Goal: Transaction & Acquisition: Purchase product/service

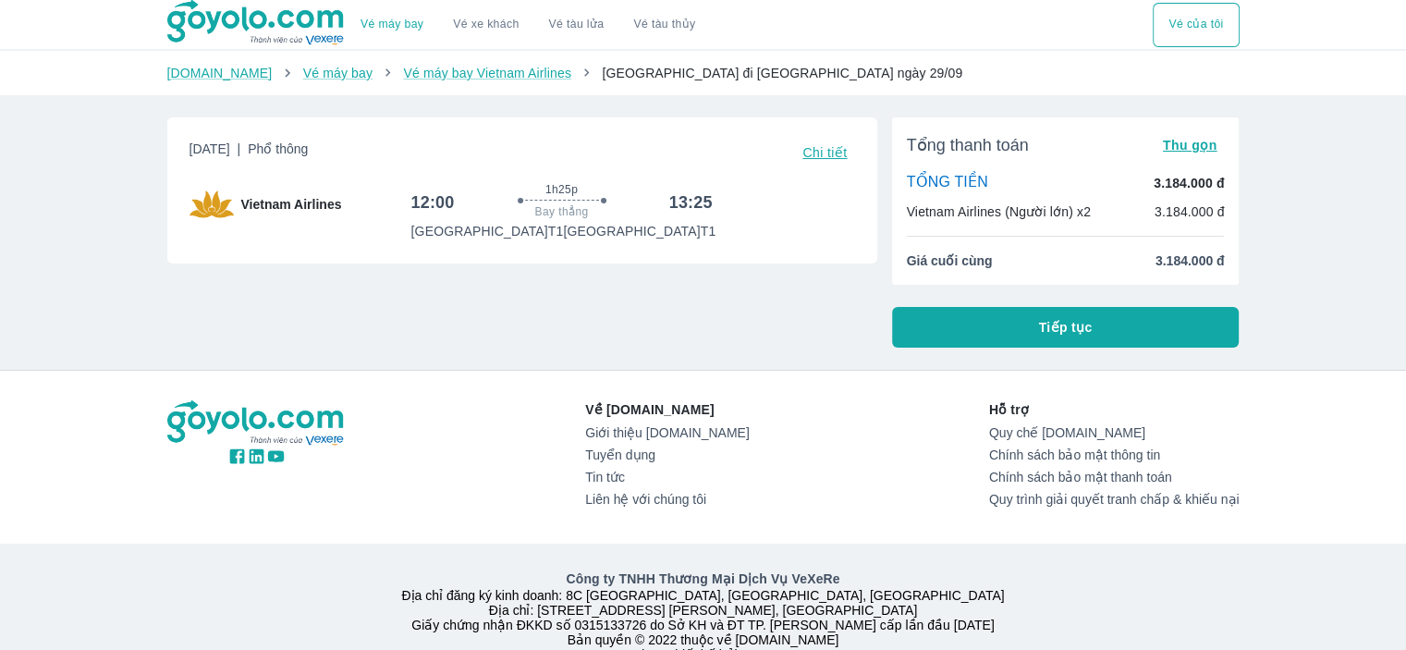
click at [1073, 336] on span "Tiếp tục" at bounding box center [1066, 327] width 54 height 18
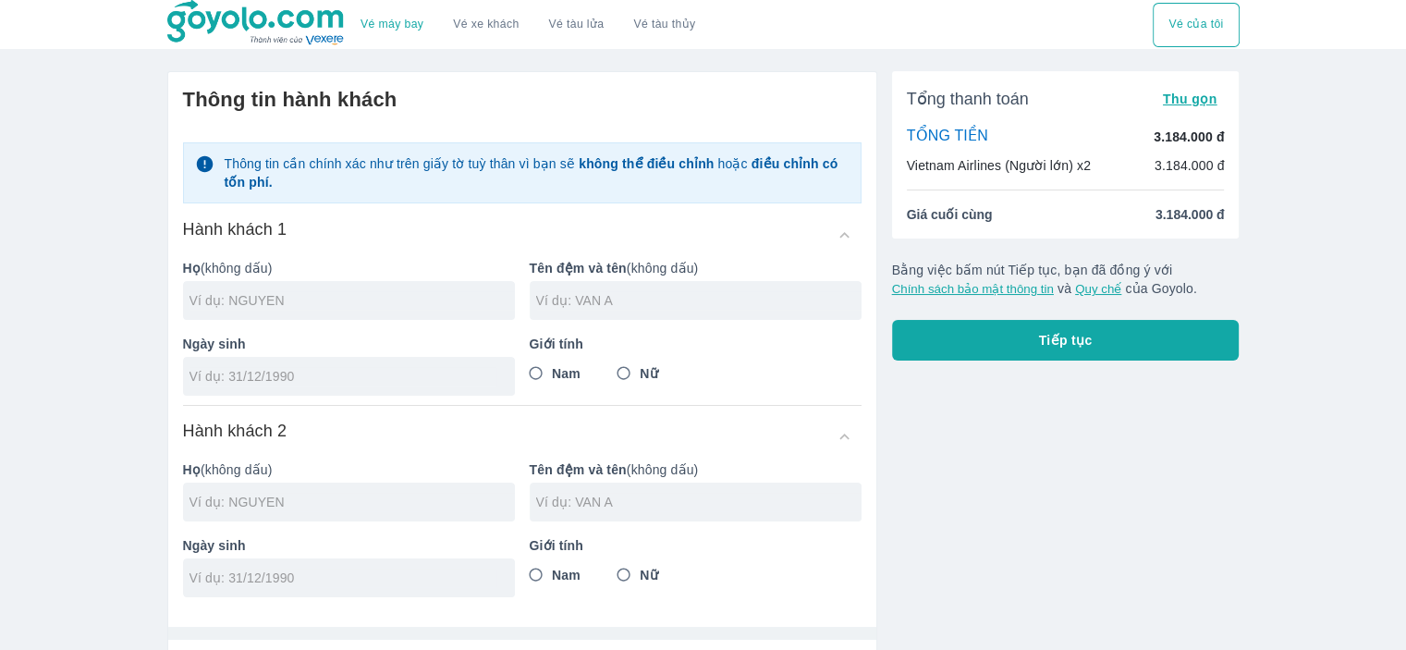
click at [1193, 28] on button "Vé của tôi" at bounding box center [1196, 25] width 86 height 44
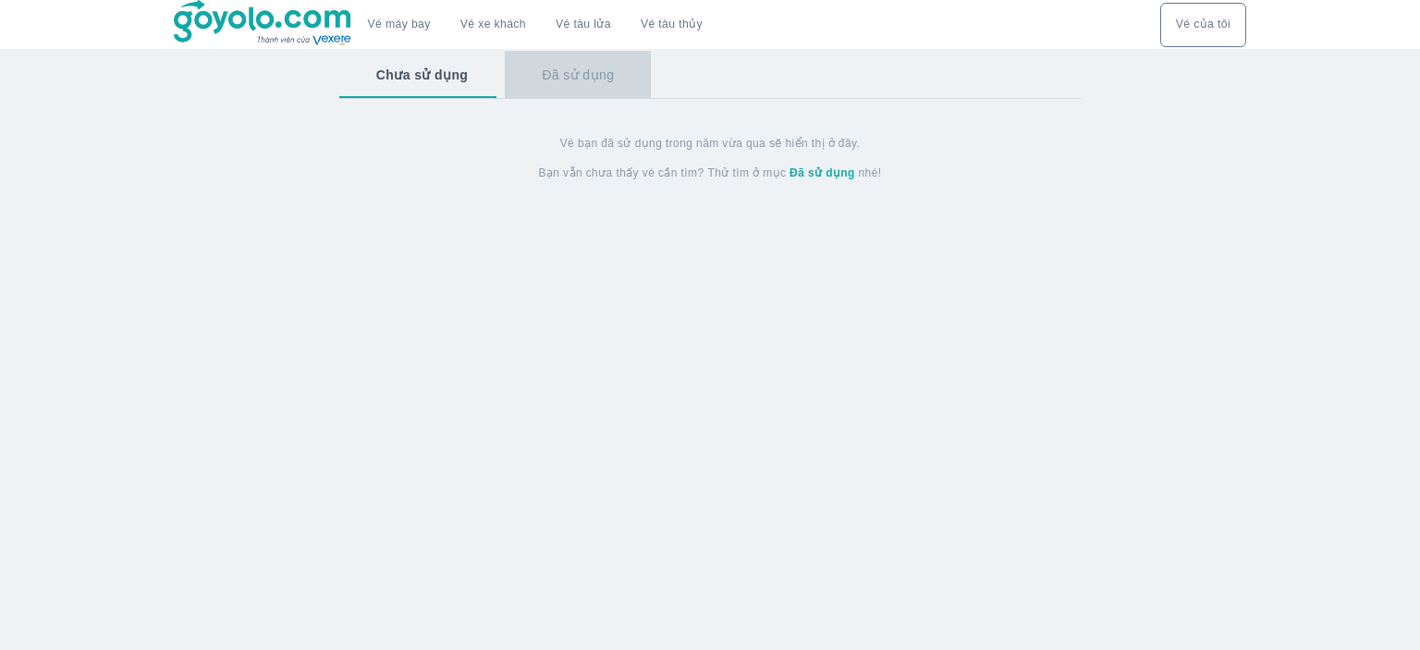
click at [583, 77] on button "Đã sử dụng" at bounding box center [578, 75] width 146 height 48
click at [433, 73] on button "Chưa sử dụng" at bounding box center [420, 75] width 163 height 48
click at [321, 32] on img at bounding box center [263, 23] width 179 height 46
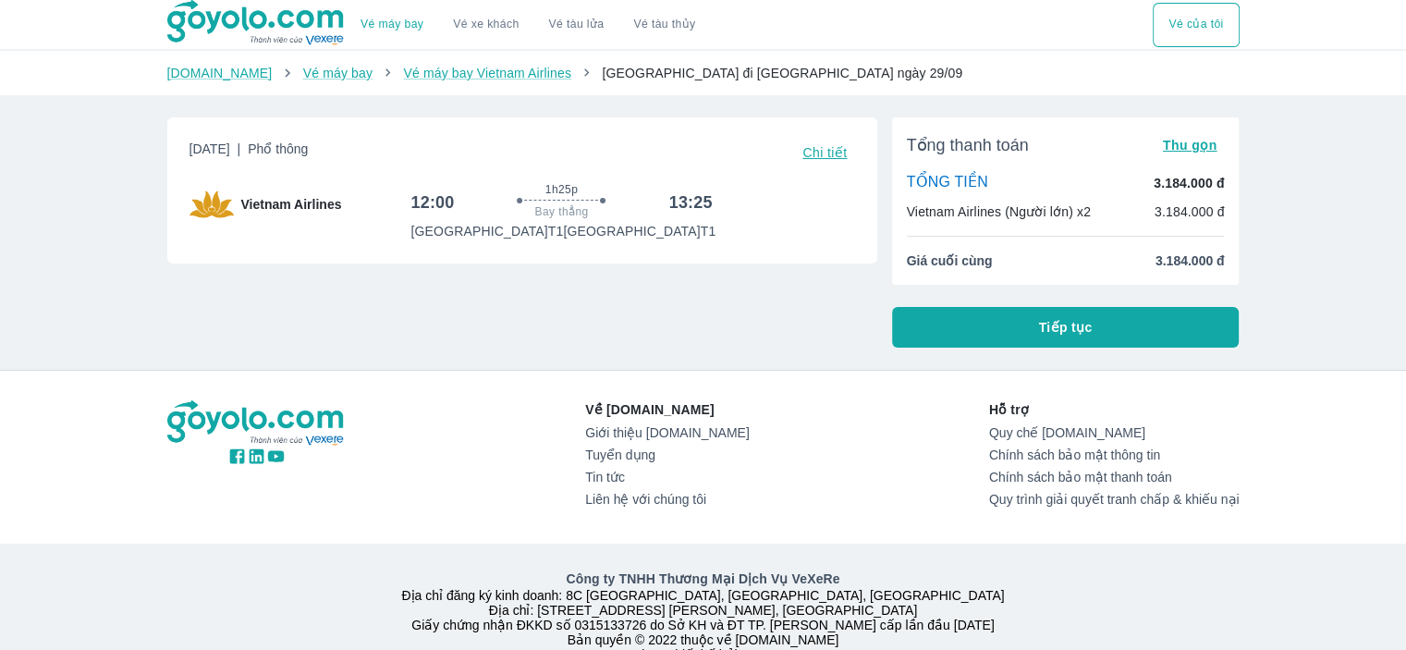
click at [1096, 329] on button "Tiếp tục" at bounding box center [1066, 327] width 348 height 41
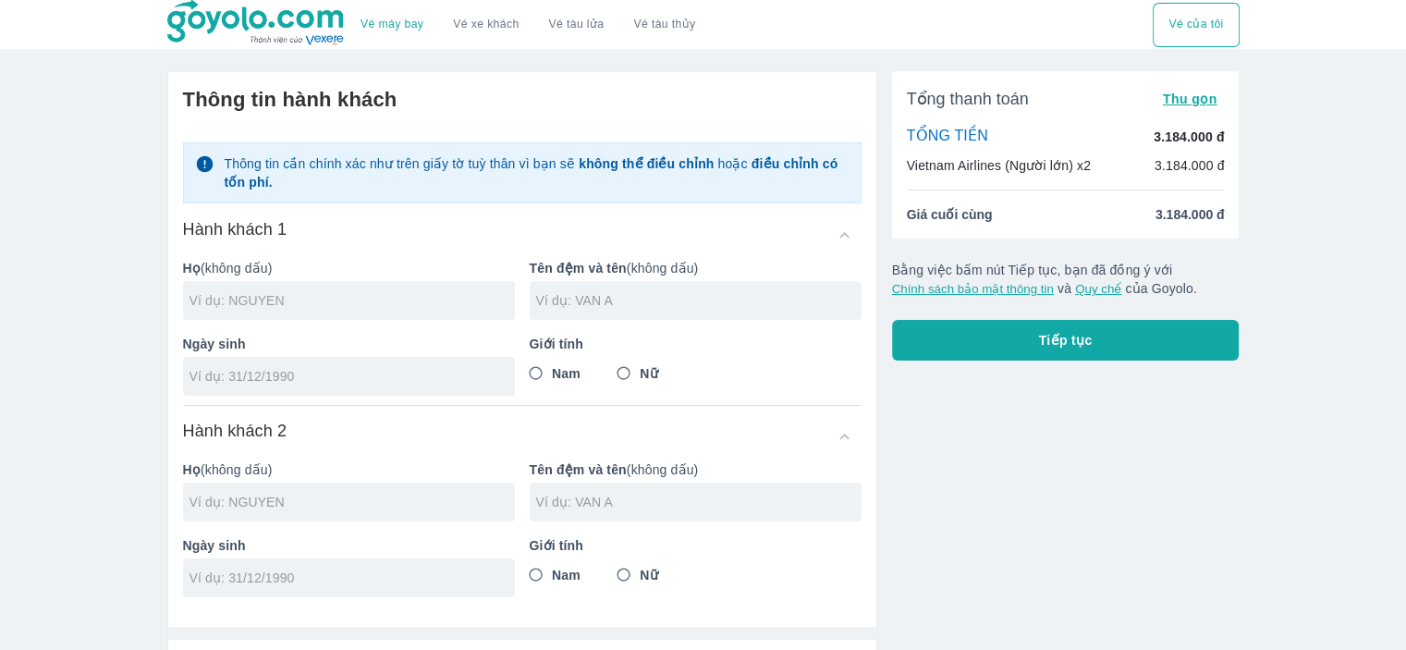
click at [221, 292] on input "text" at bounding box center [351, 300] width 325 height 18
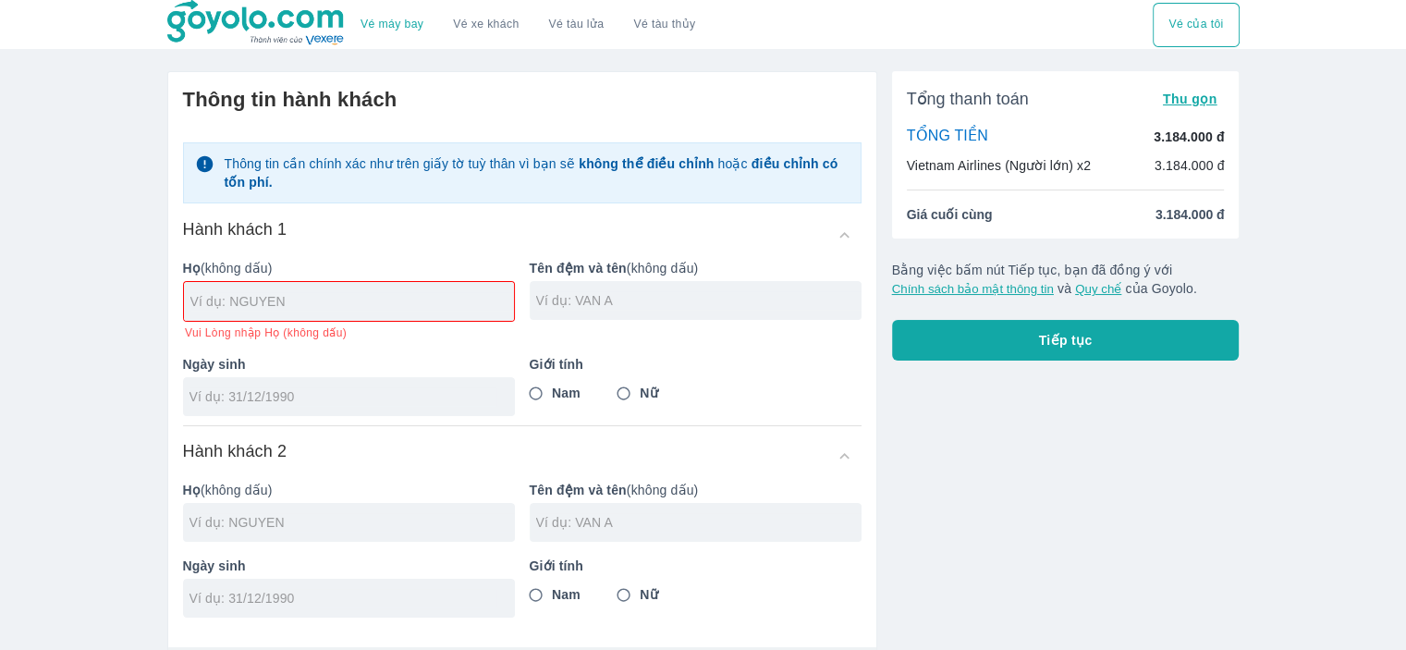
click at [532, 373] on div "Giới tính Nam Nữ" at bounding box center [688, 378] width 347 height 76
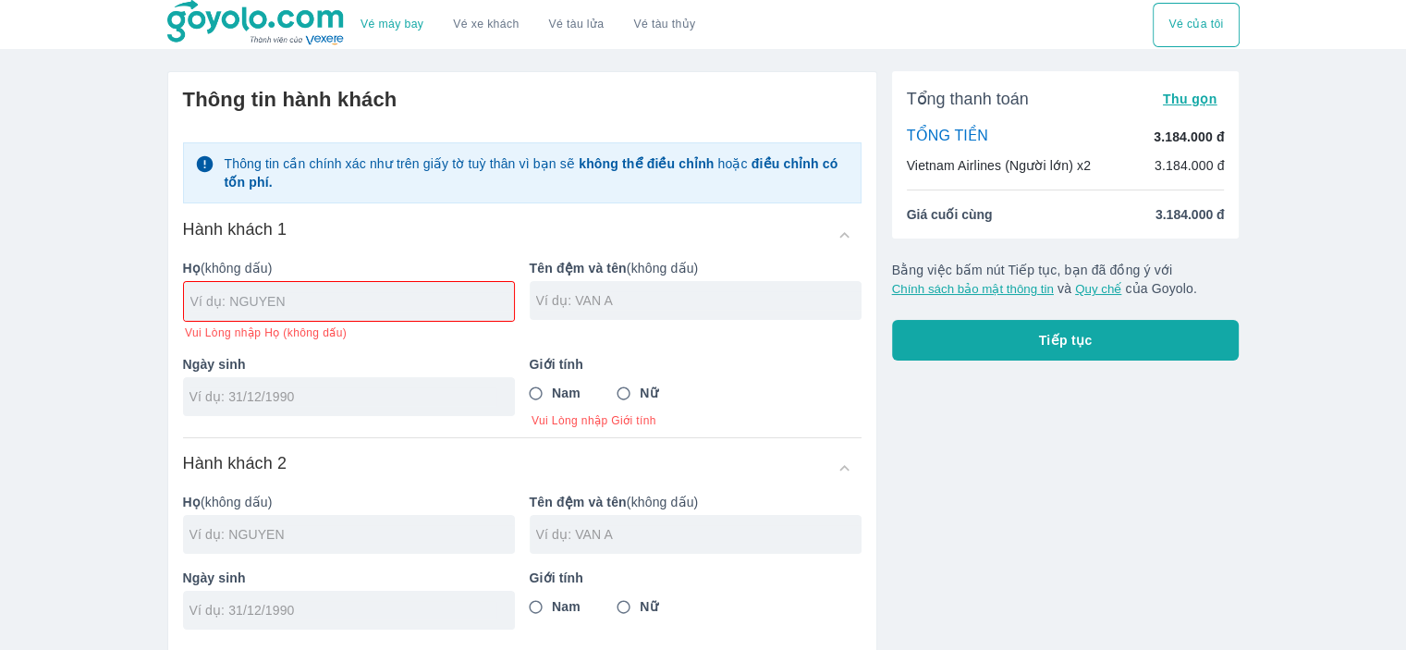
click at [218, 295] on input "text" at bounding box center [352, 301] width 324 height 18
type input "ALEKSEI"
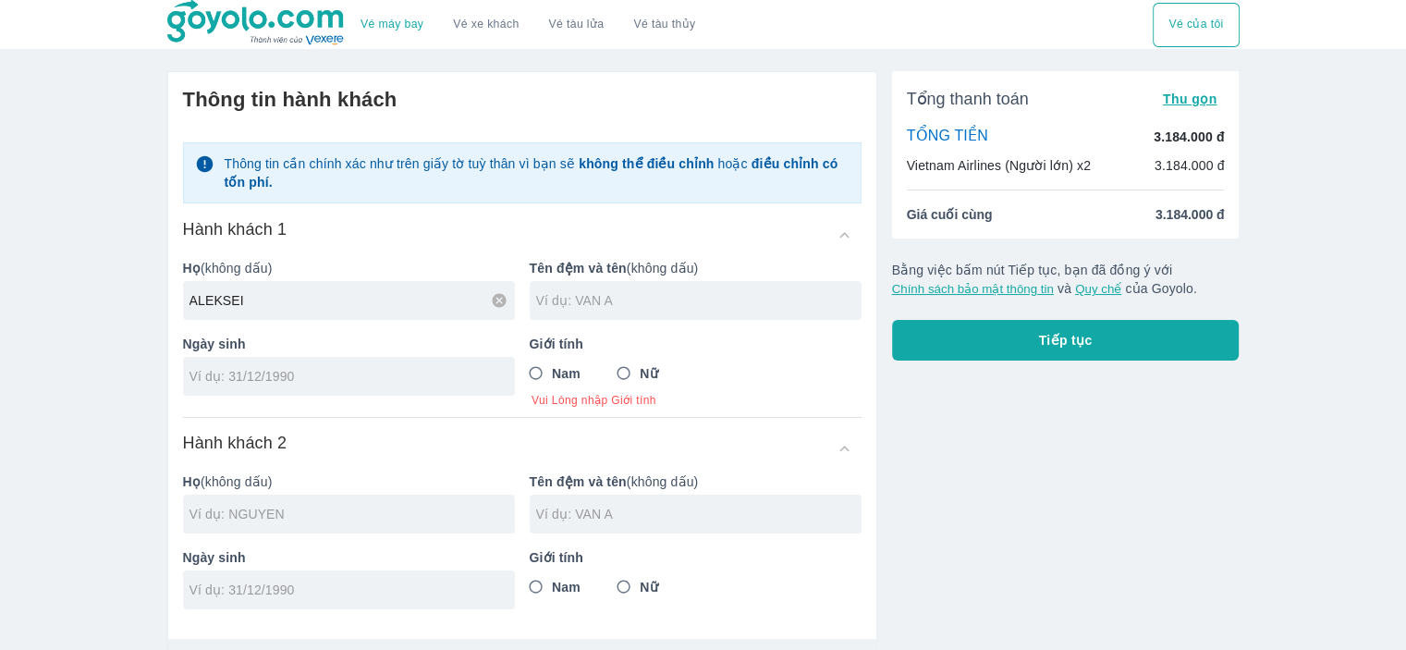
click at [592, 303] on input "text" at bounding box center [698, 300] width 325 height 18
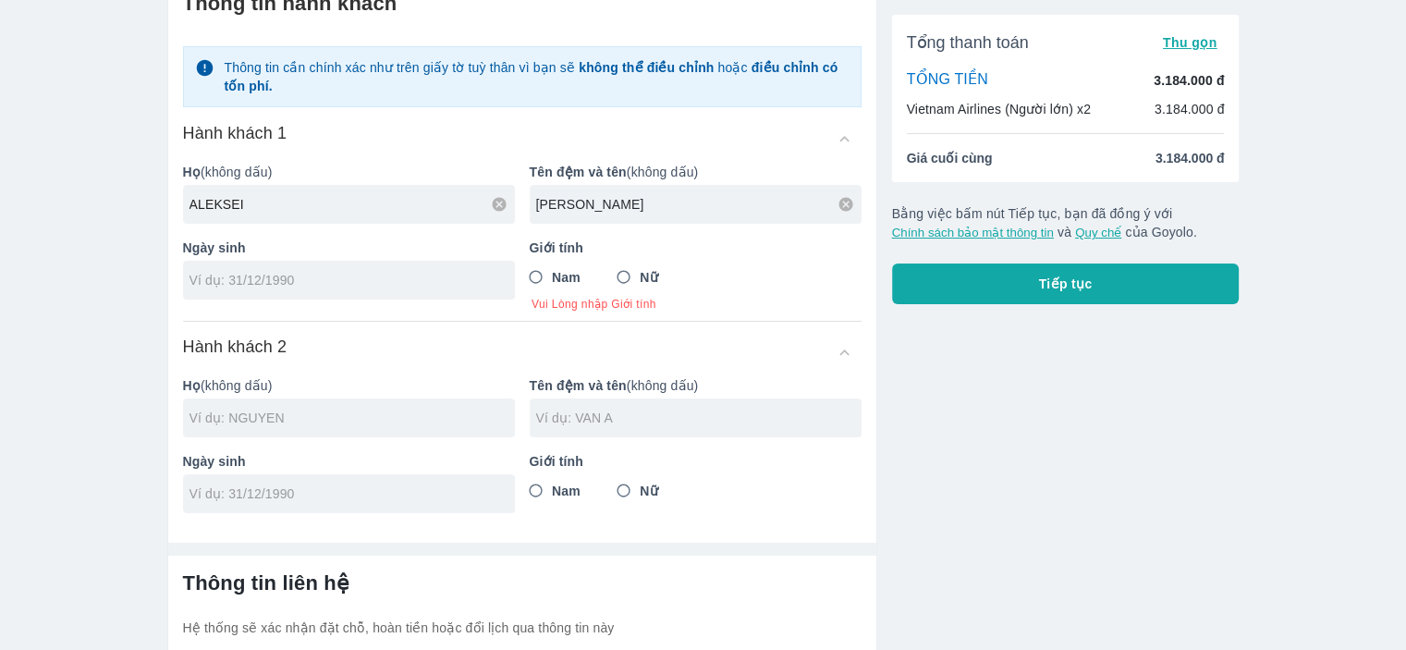
scroll to position [65, 0]
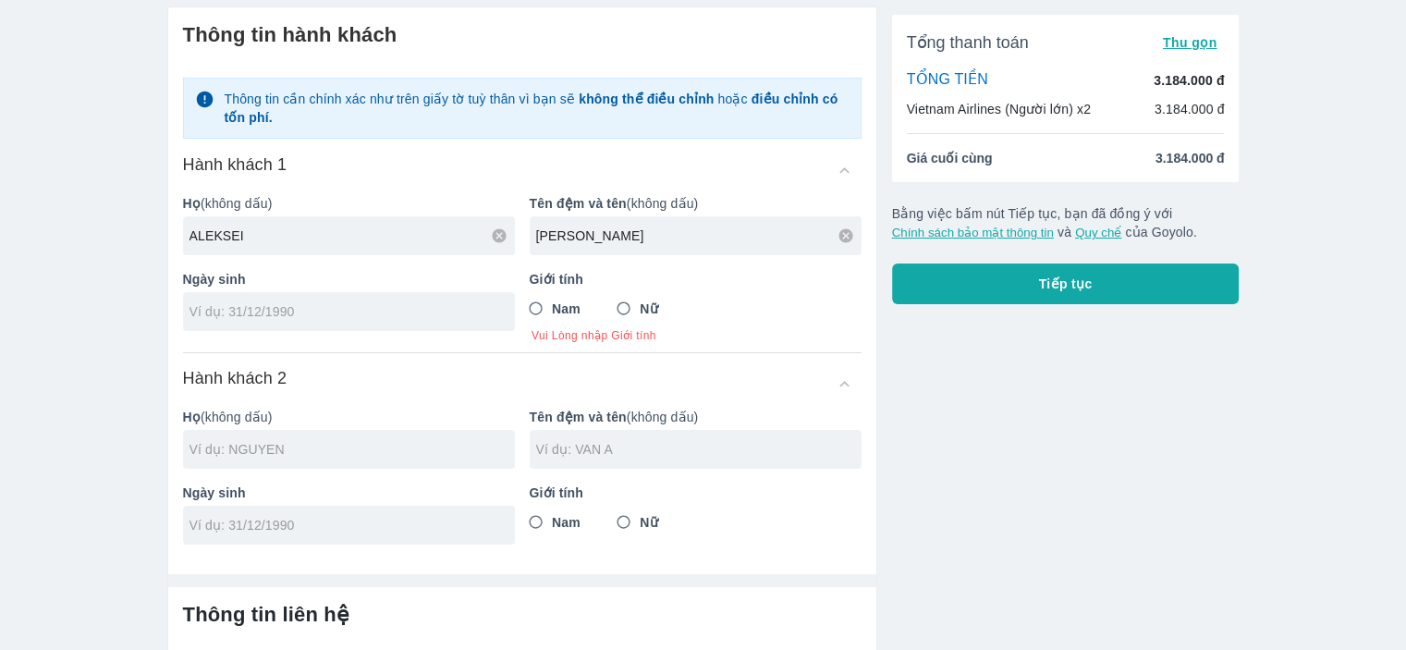
type input "PETROV"
click at [455, 309] on input "tel" at bounding box center [342, 311] width 307 height 18
type input "14/01/1987"
click at [539, 313] on input "Nam" at bounding box center [535, 308] width 33 height 33
radio input "true"
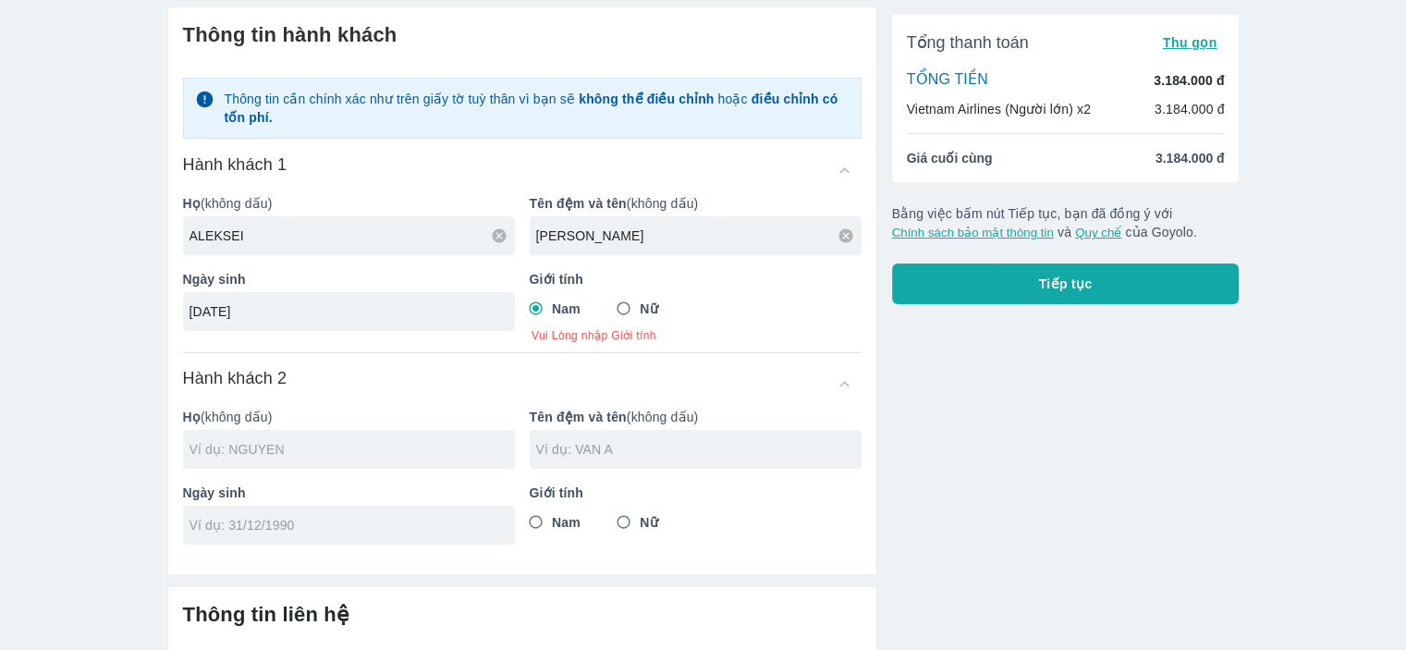
click at [295, 453] on div at bounding box center [349, 449] width 332 height 39
type input "ALEKSEI PETROV"
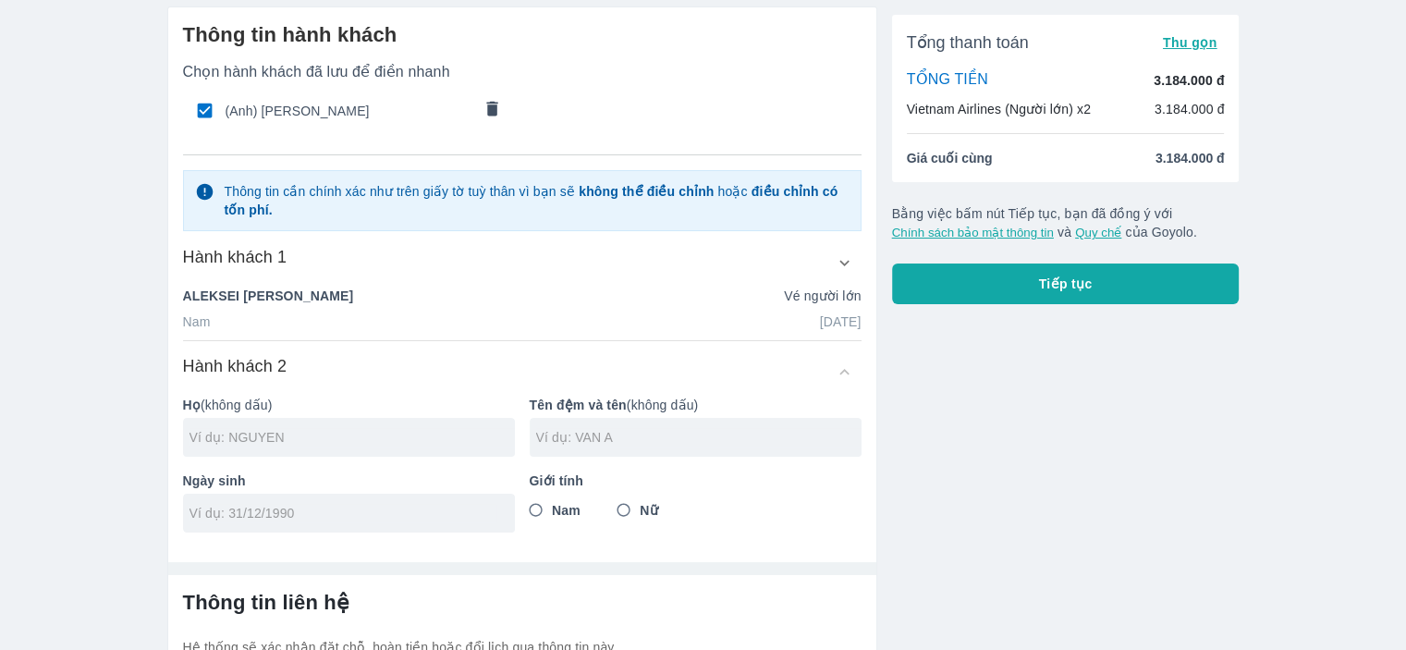
type input "I"
type input "IRINA"
click at [613, 438] on input "text" at bounding box center [698, 437] width 325 height 18
type input "DEMINA"
click at [407, 507] on input "tel" at bounding box center [342, 513] width 307 height 18
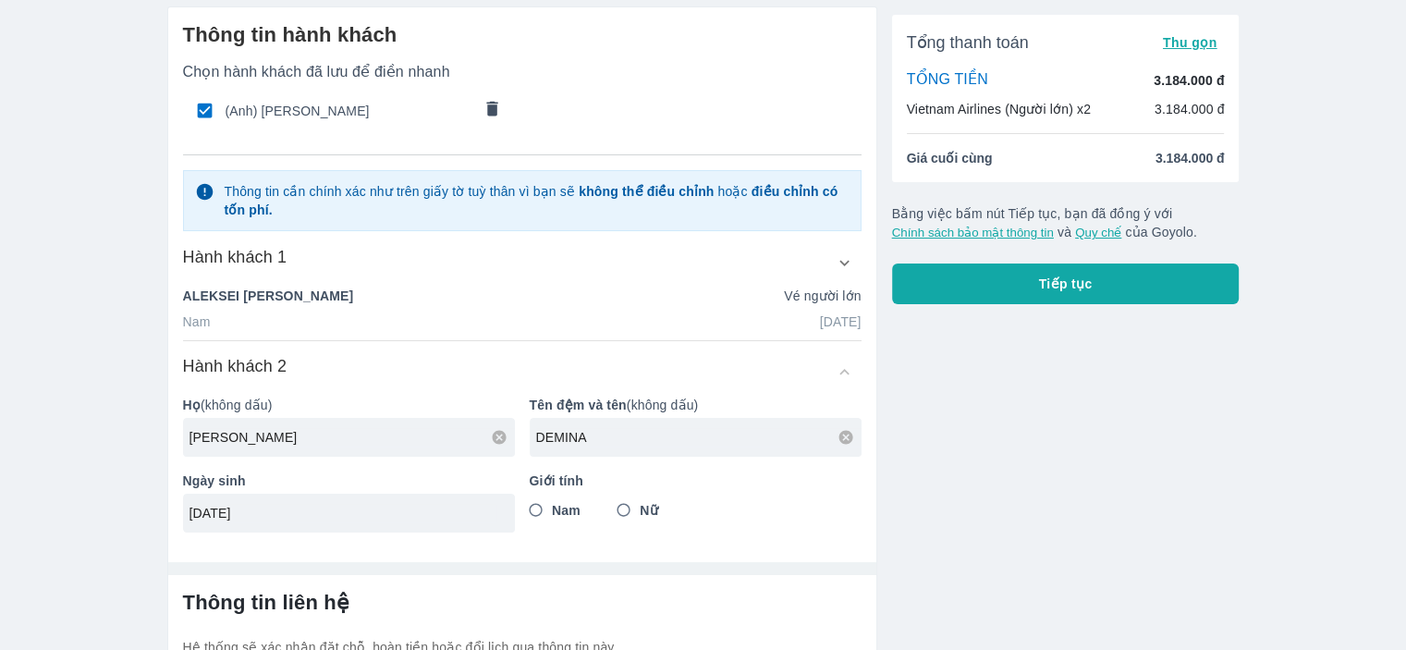
type input "08/04/1986"
click at [624, 507] on input "Nữ" at bounding box center [623, 510] width 33 height 33
radio input "true"
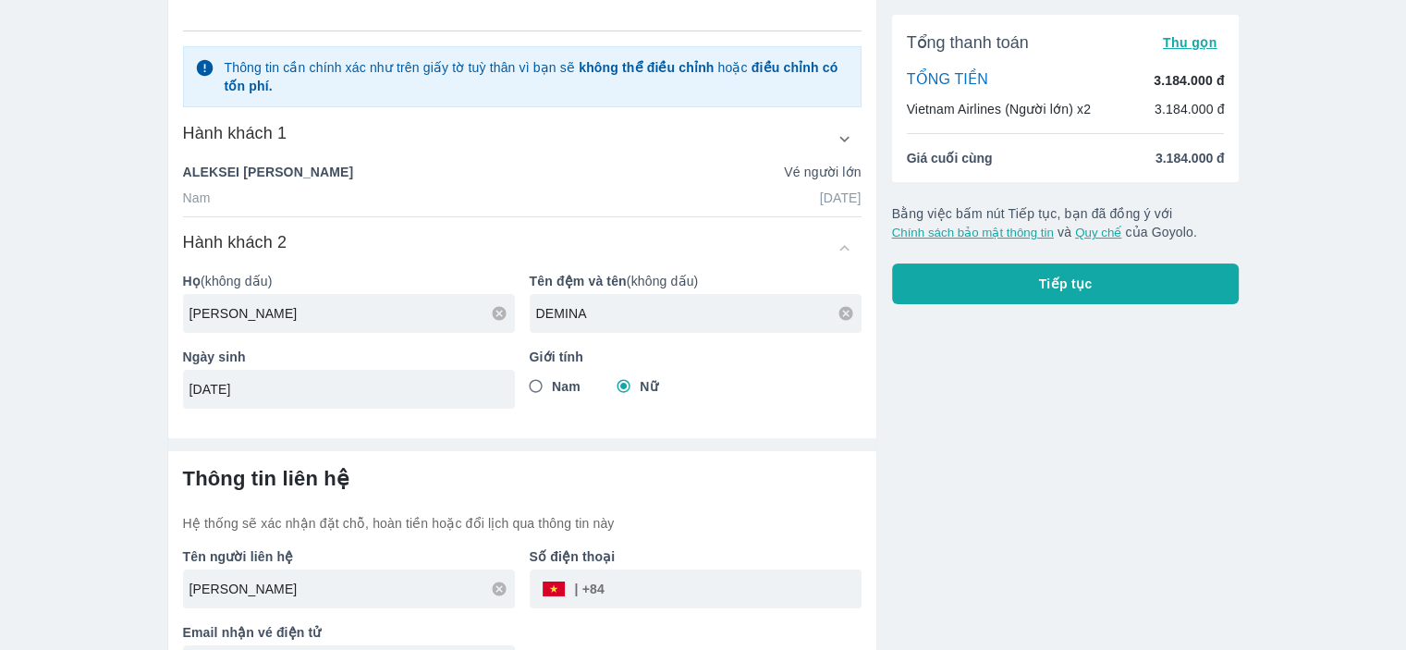
scroll to position [237, 0]
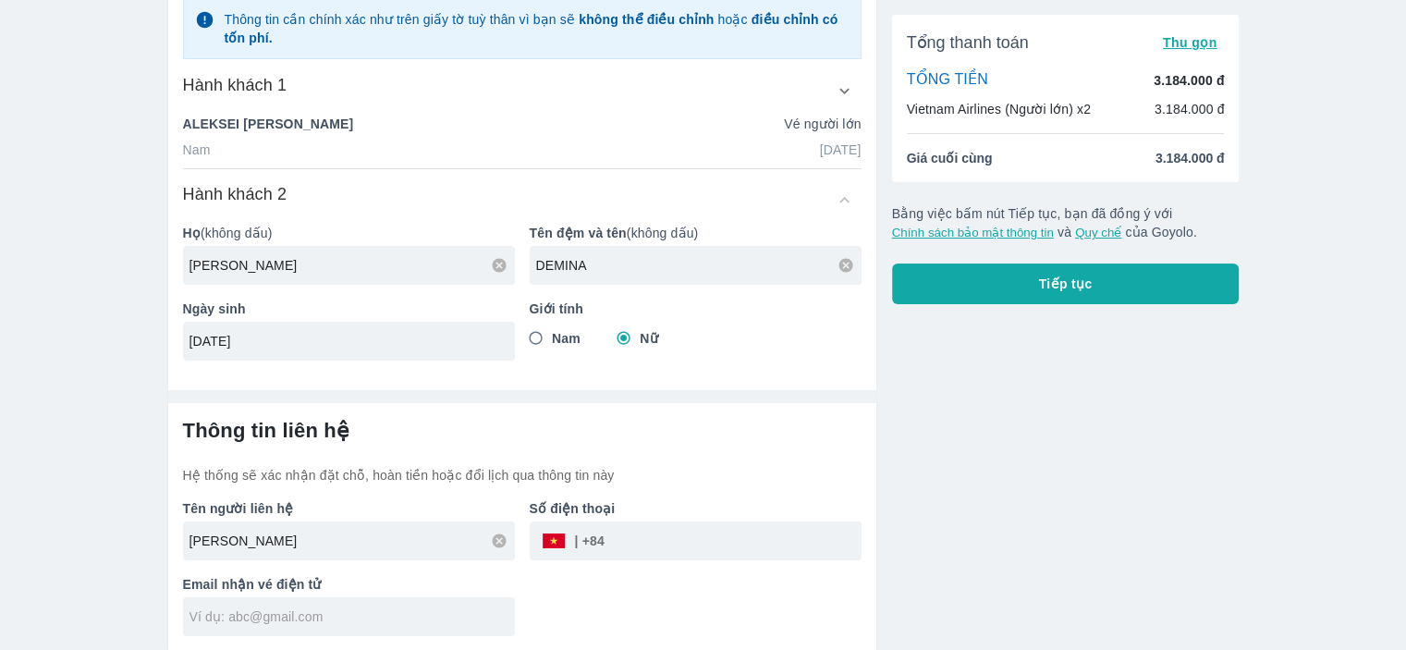
click at [649, 536] on input "tel" at bounding box center [733, 541] width 257 height 44
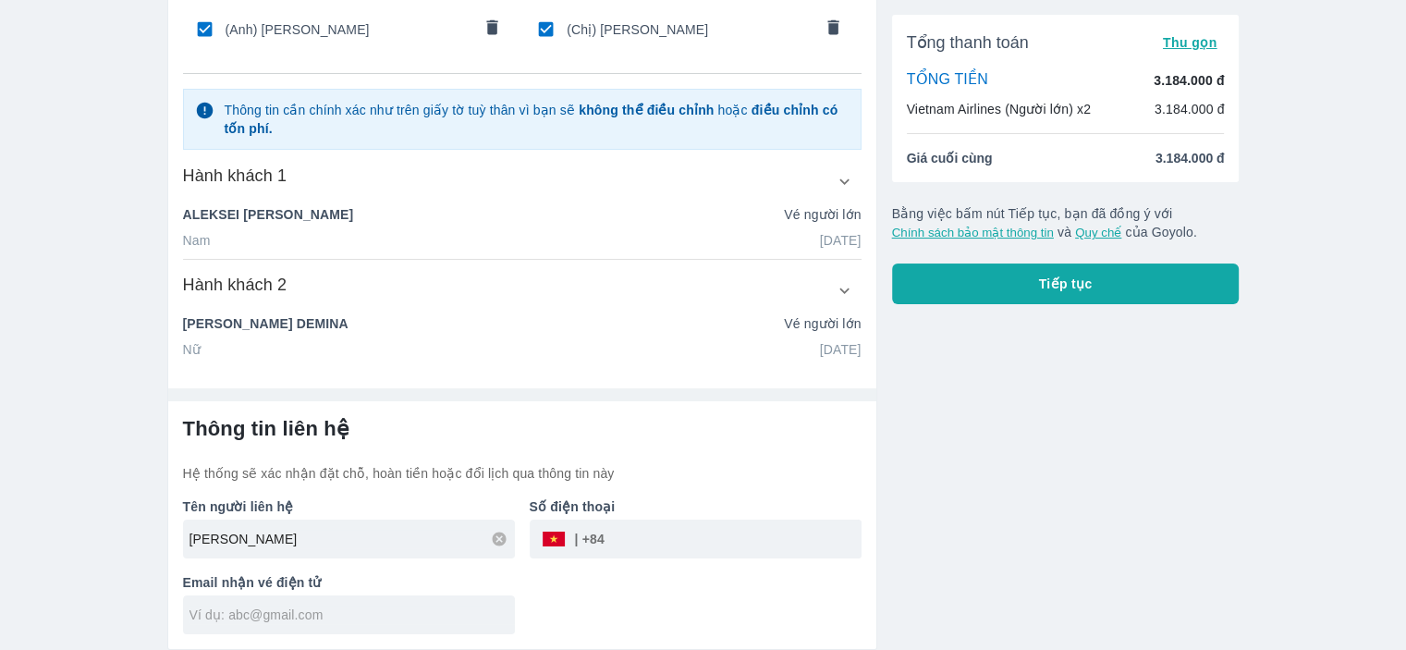
scroll to position [144, 0]
click at [649, 536] on input "tel" at bounding box center [733, 541] width 257 height 44
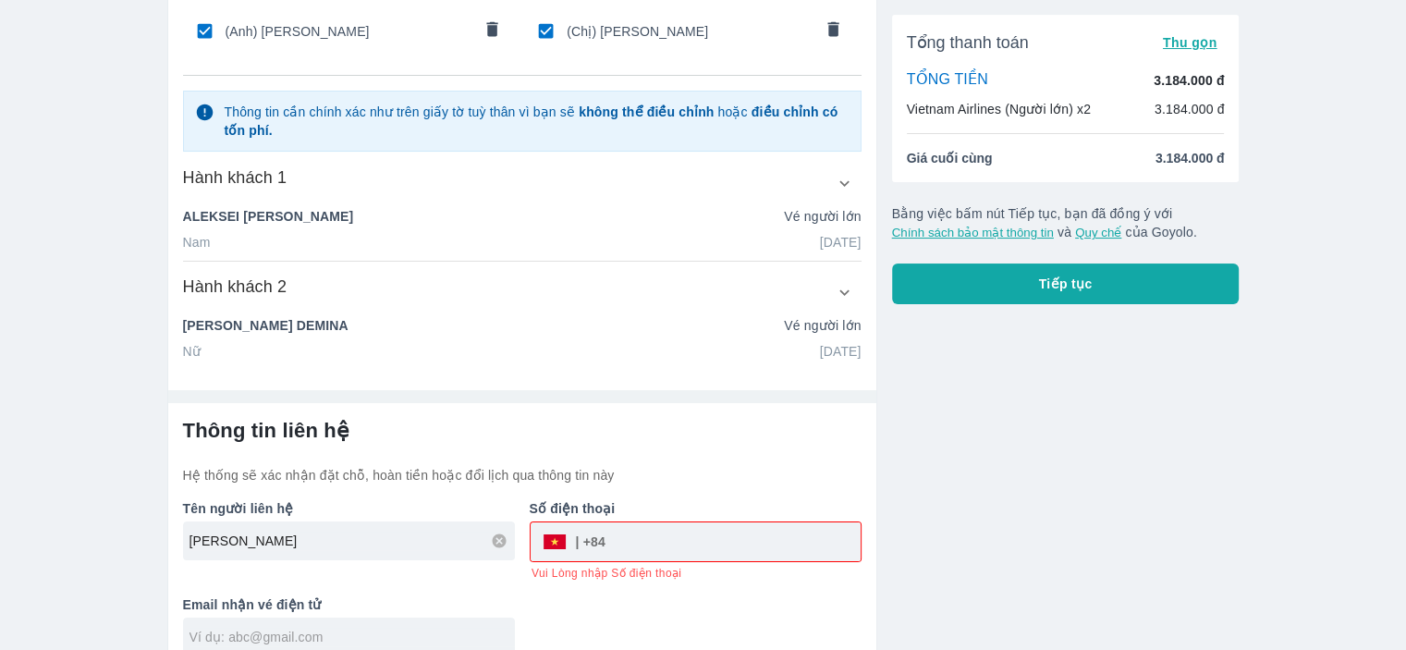
click at [393, 622] on div at bounding box center [349, 636] width 332 height 39
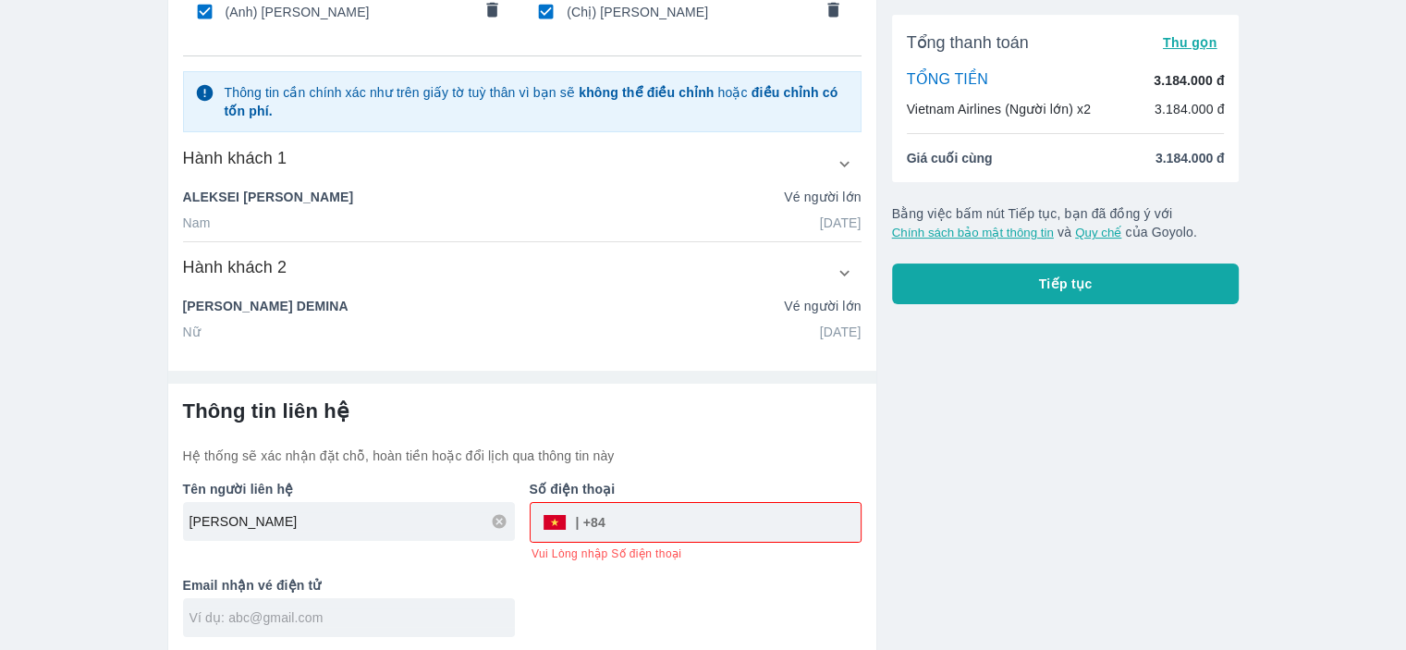
scroll to position [165, 0]
type input "apetrof@yandex.ru"
click at [736, 526] on input "tel" at bounding box center [732, 521] width 255 height 44
type input "898725181"
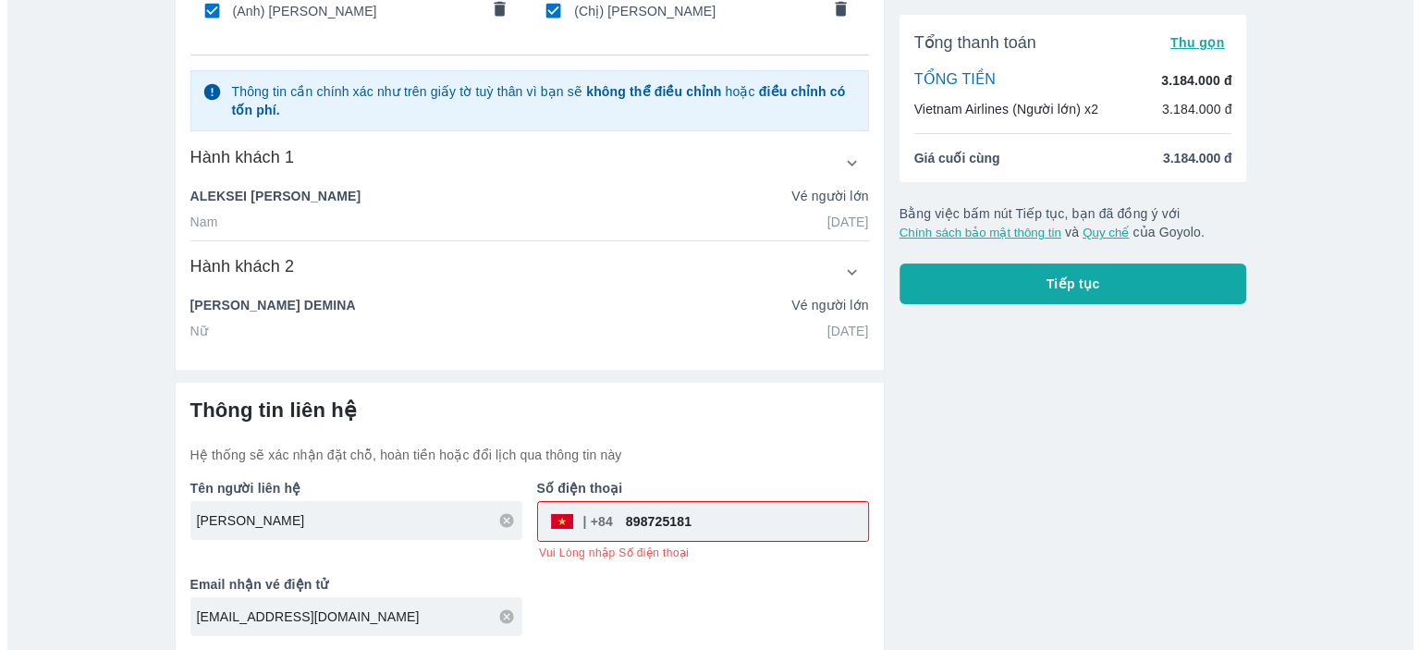
scroll to position [144, 0]
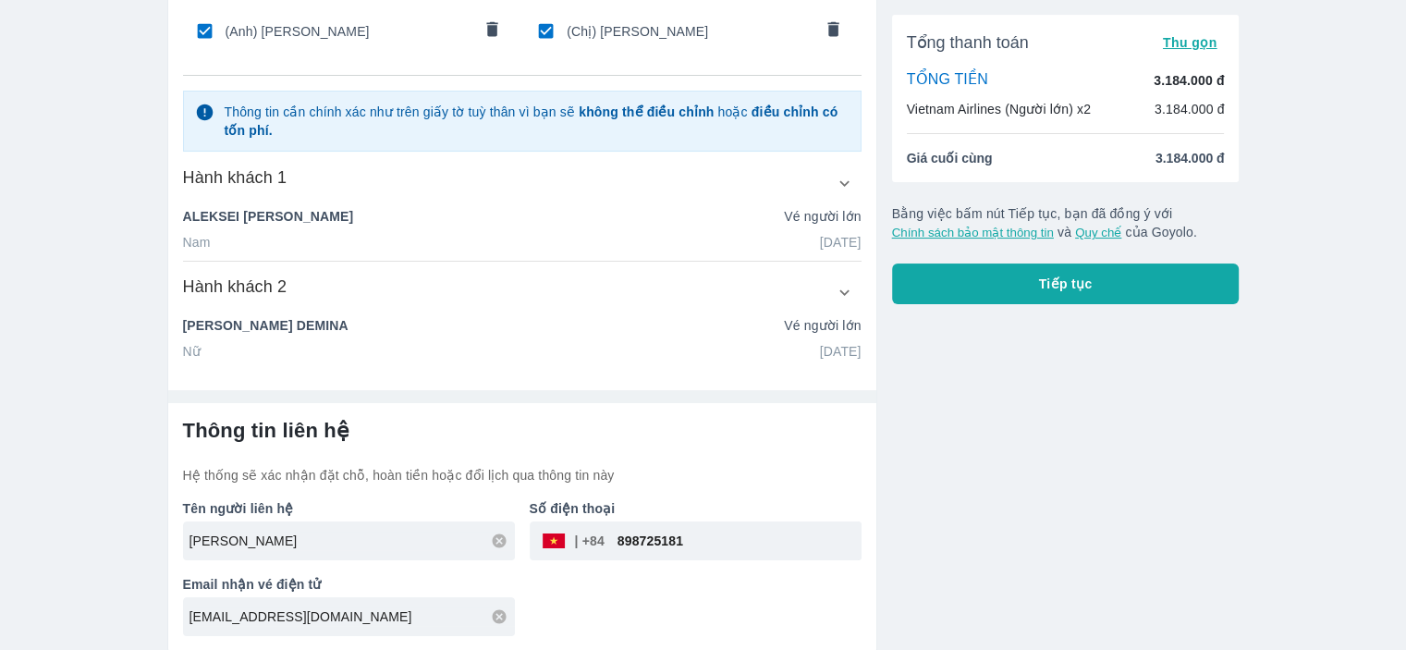
click at [825, 615] on div "Tên người liên hệ ALEKSEI PETROV Số điện thoại ​ 898725181 Email nhận vé điện t…" at bounding box center [514, 560] width 693 height 152
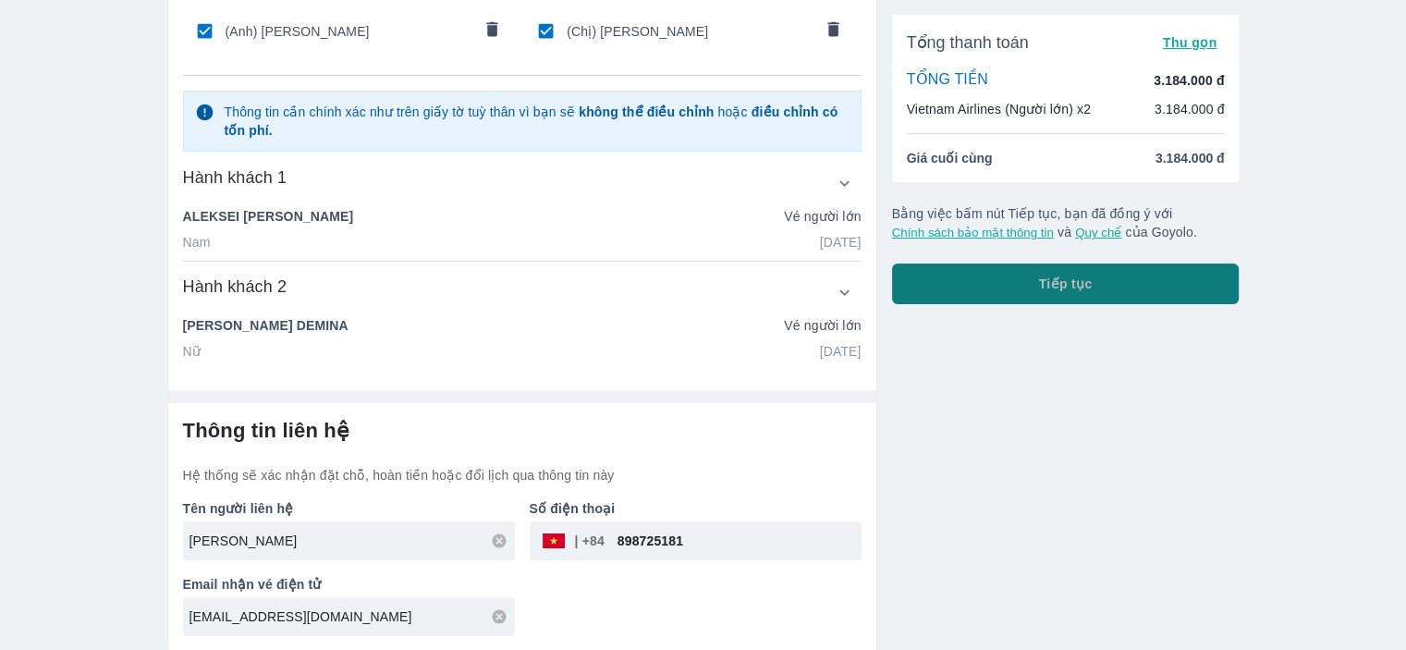
click at [1181, 276] on button "Tiếp tục" at bounding box center [1066, 283] width 348 height 41
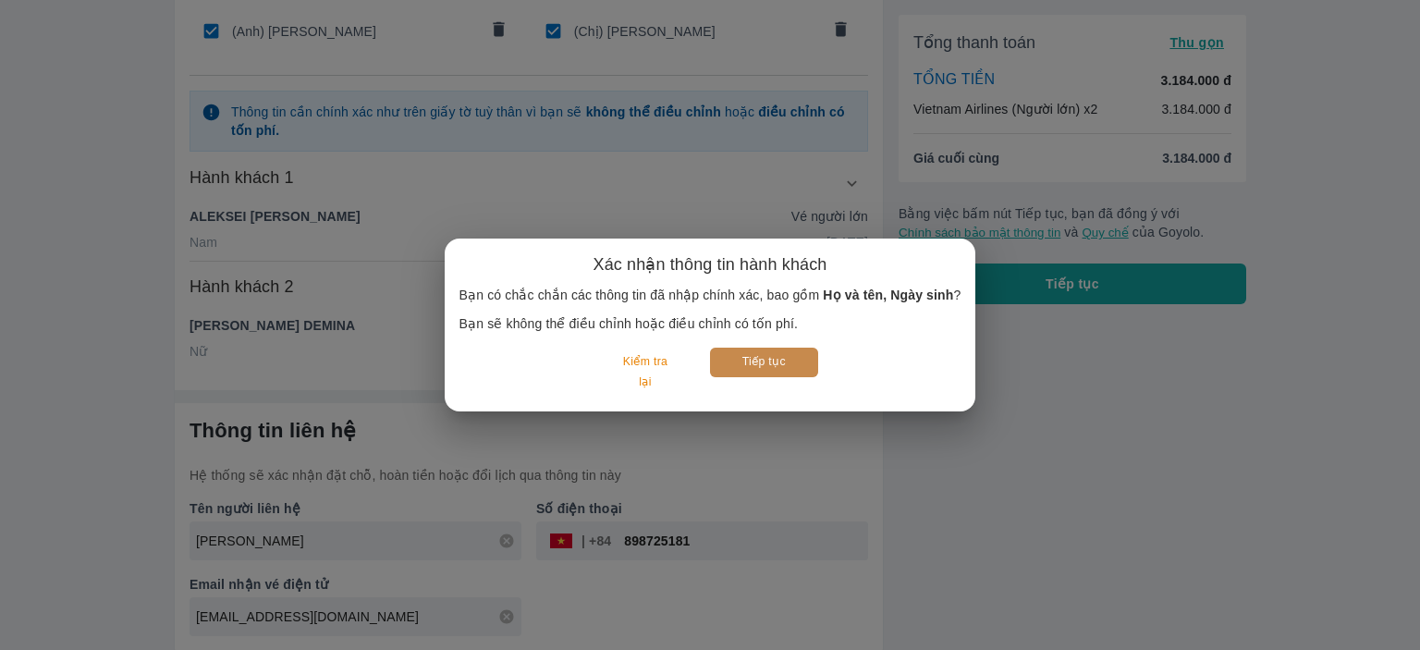
click at [763, 361] on button "Tiếp tục" at bounding box center [764, 362] width 108 height 29
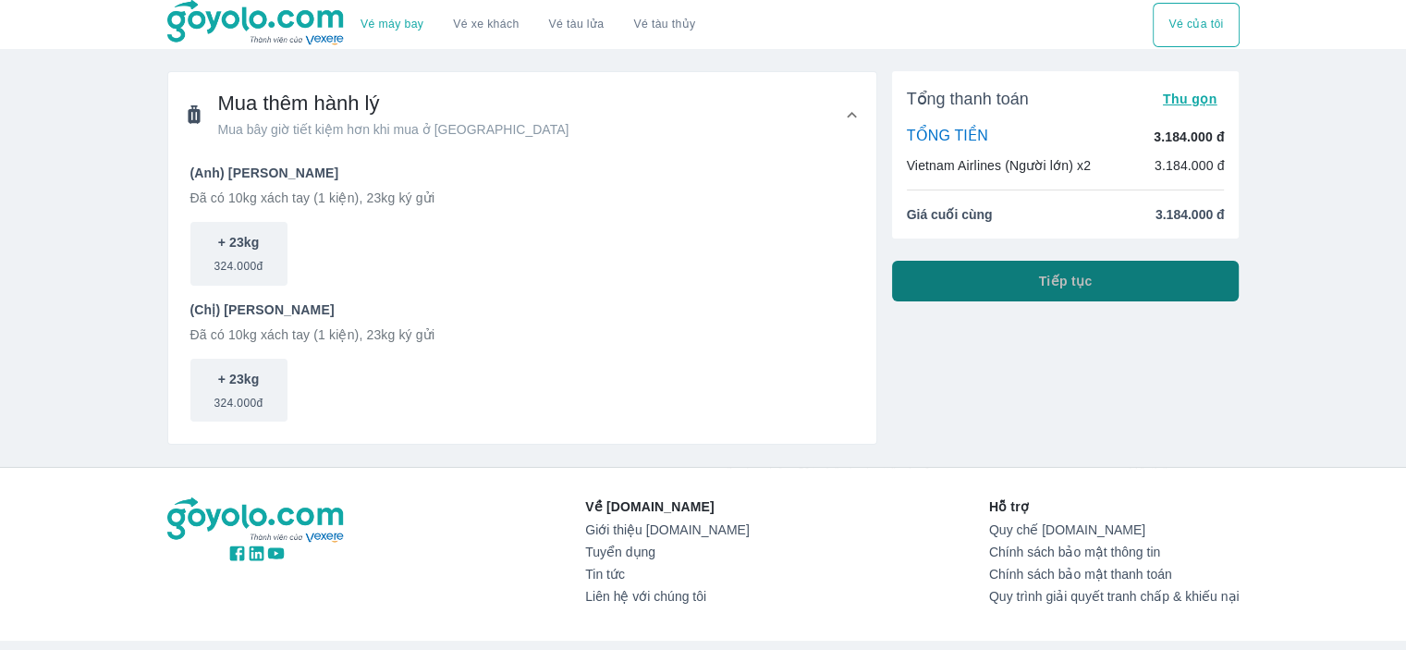
click at [1087, 278] on span "Tiếp tục" at bounding box center [1066, 281] width 54 height 18
